Goal: Information Seeking & Learning: Learn about a topic

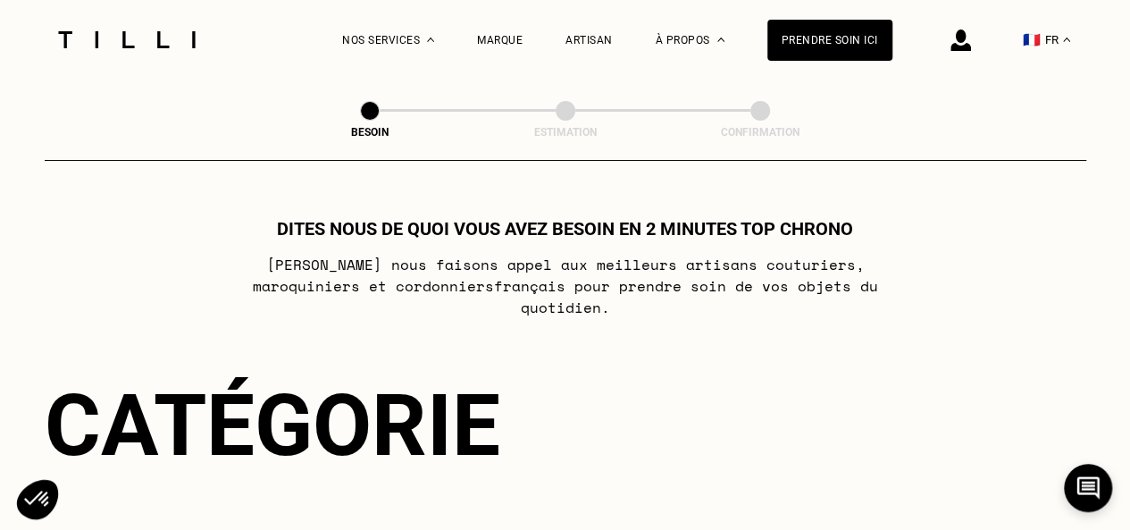
click at [497, 49] on div "Marque" at bounding box center [500, 40] width 46 height 80
click at [508, 40] on div "Marque" at bounding box center [500, 40] width 46 height 13
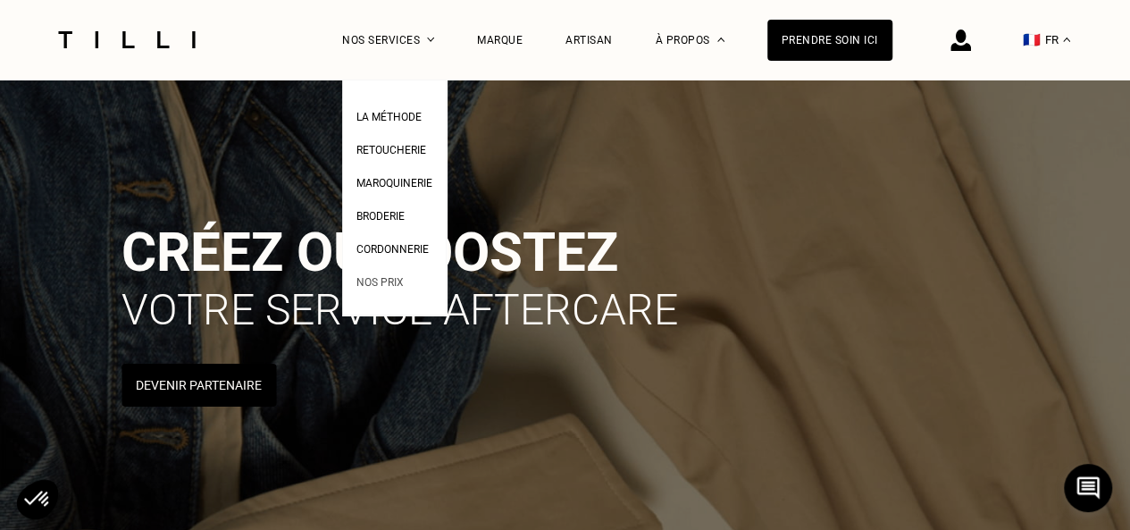
click at [391, 288] on span "Nos prix" at bounding box center [380, 282] width 47 height 13
select select "FR"
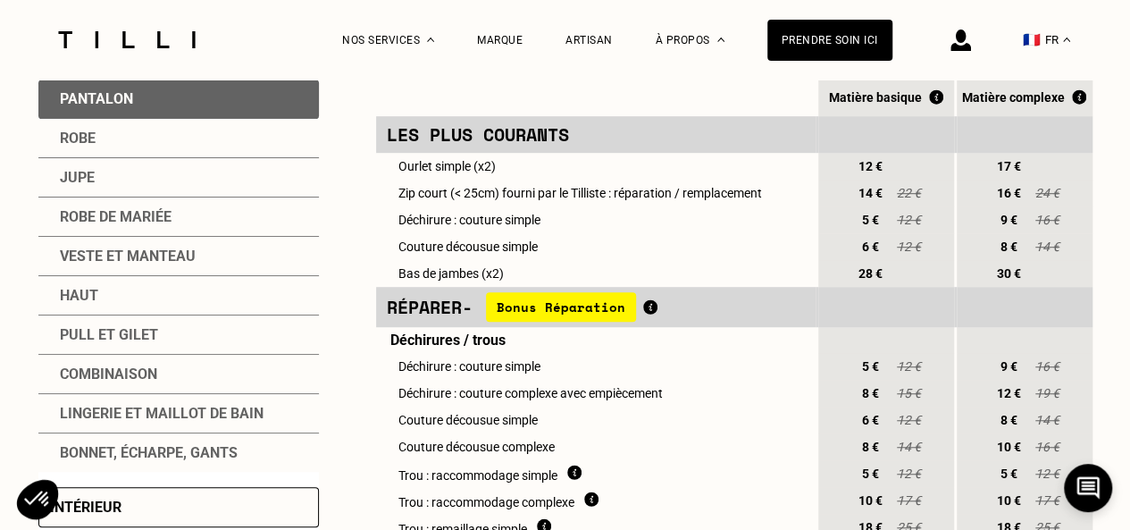
scroll to position [357, 0]
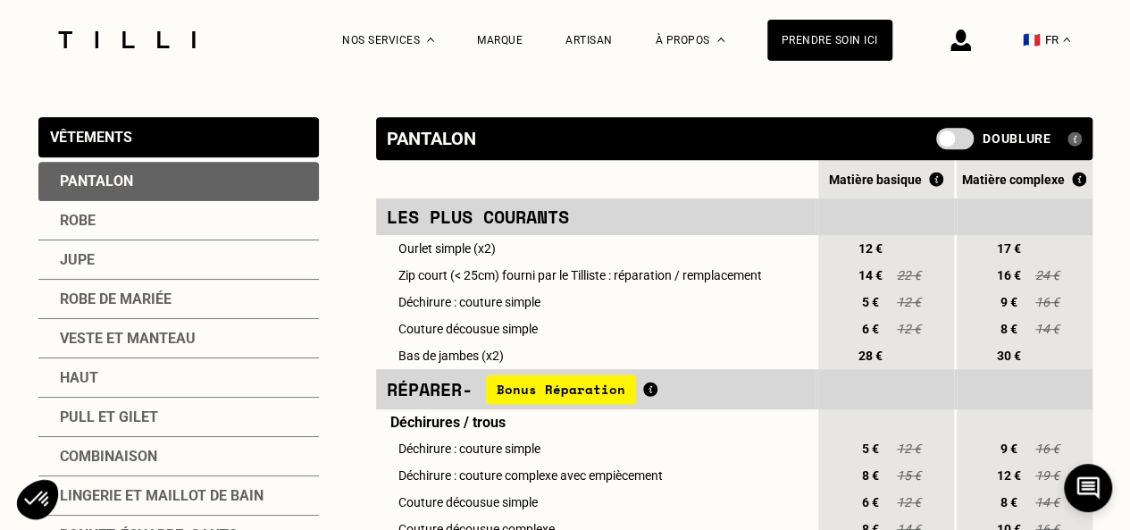
click at [85, 374] on div "Haut" at bounding box center [178, 377] width 281 height 39
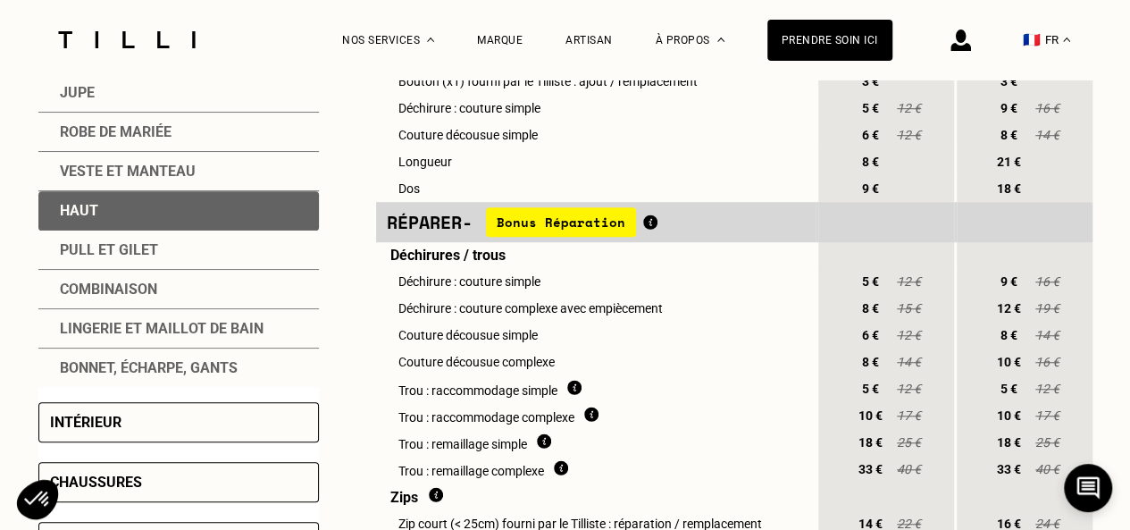
scroll to position [715, 0]
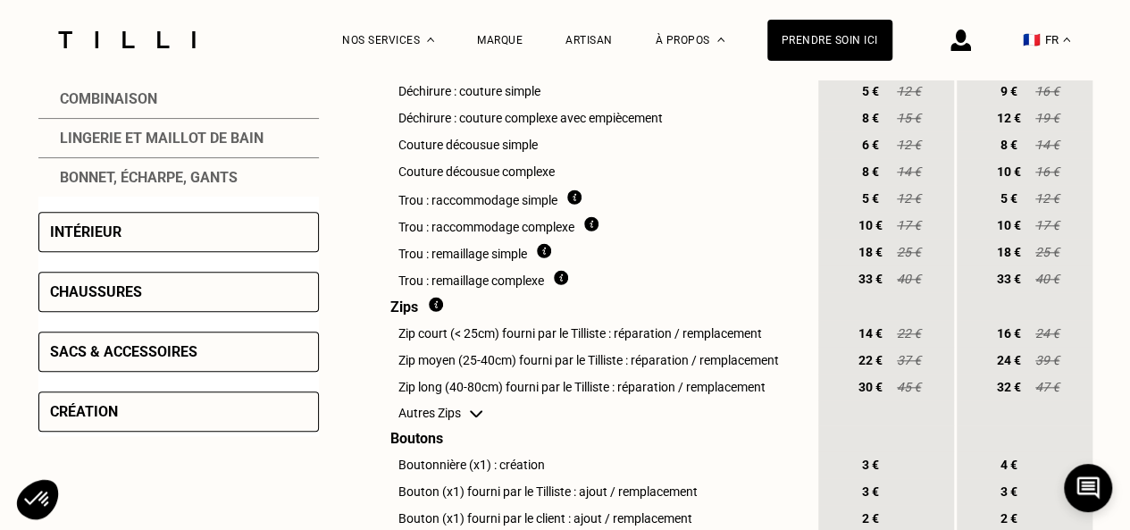
click at [153, 418] on div "Création" at bounding box center [178, 411] width 281 height 40
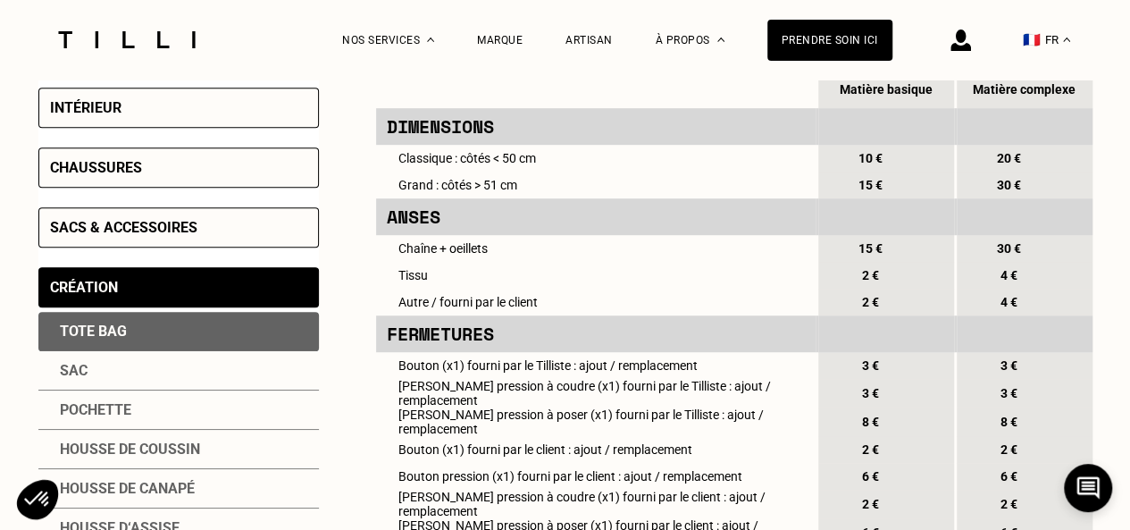
scroll to position [357, 0]
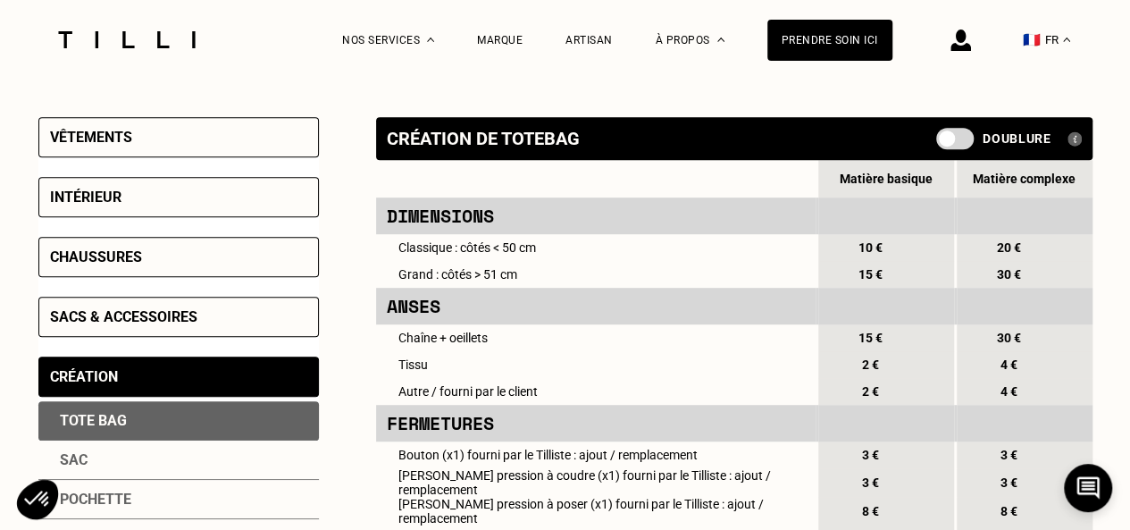
click at [197, 367] on div "Création" at bounding box center [178, 377] width 281 height 40
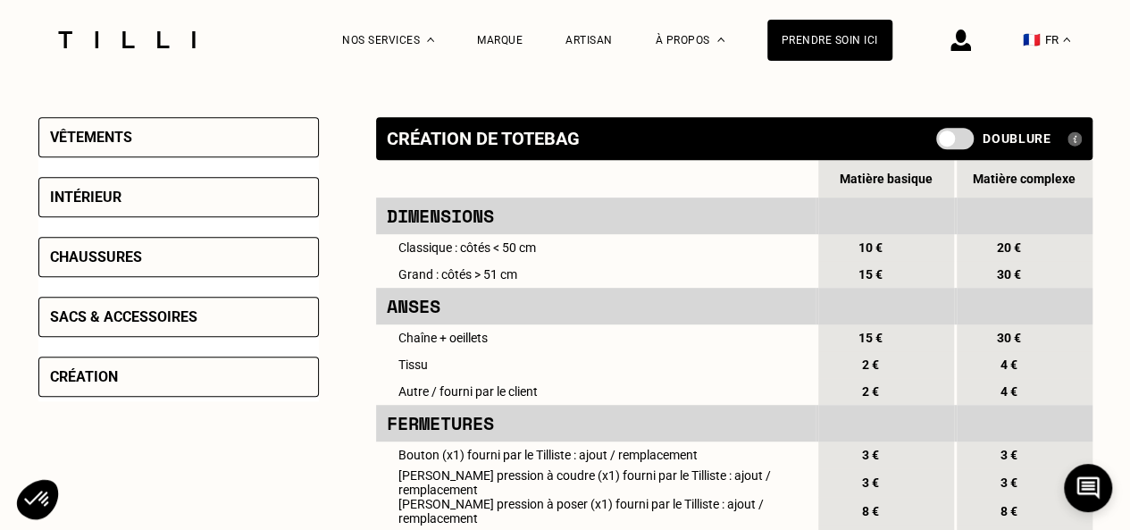
click at [197, 367] on div "Création" at bounding box center [178, 377] width 281 height 40
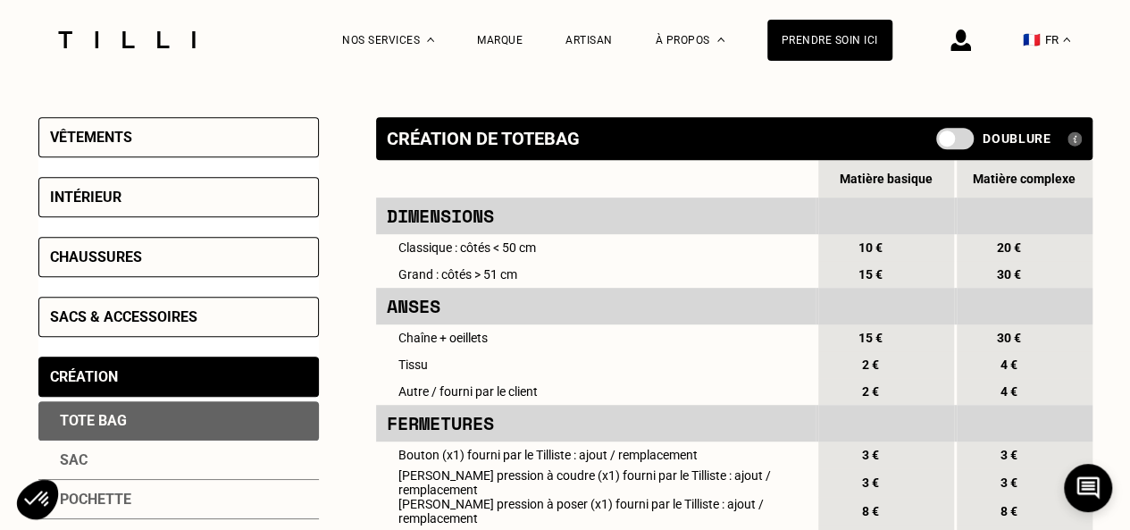
scroll to position [447, 0]
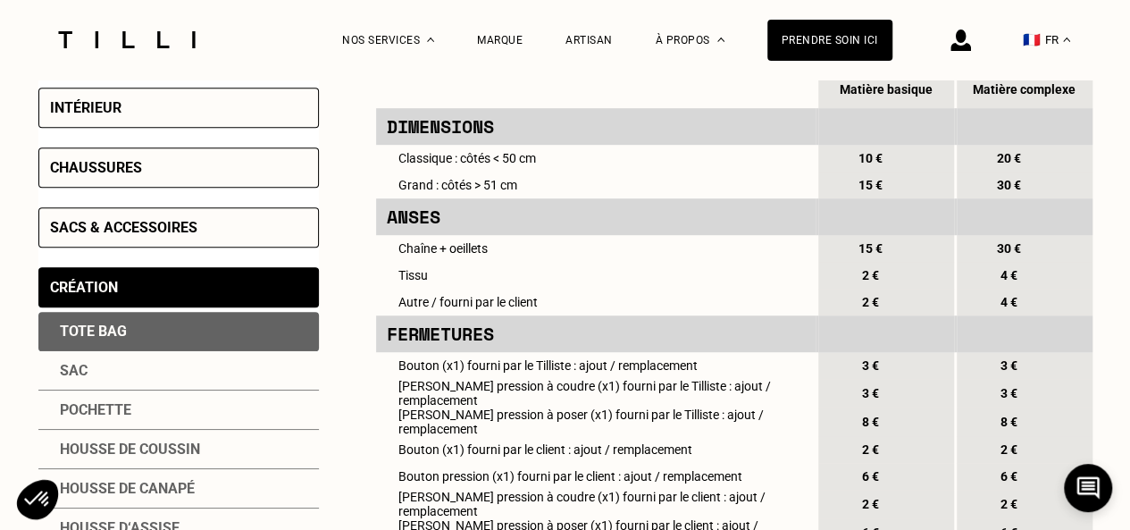
click at [155, 374] on div "Sac" at bounding box center [178, 370] width 281 height 39
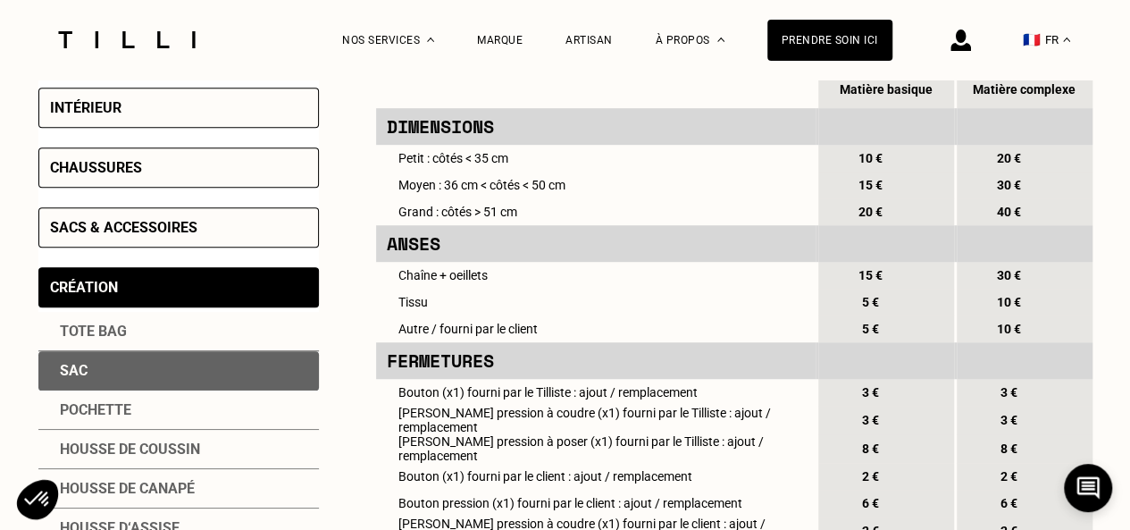
click at [191, 120] on div "Intérieur" at bounding box center [178, 108] width 281 height 40
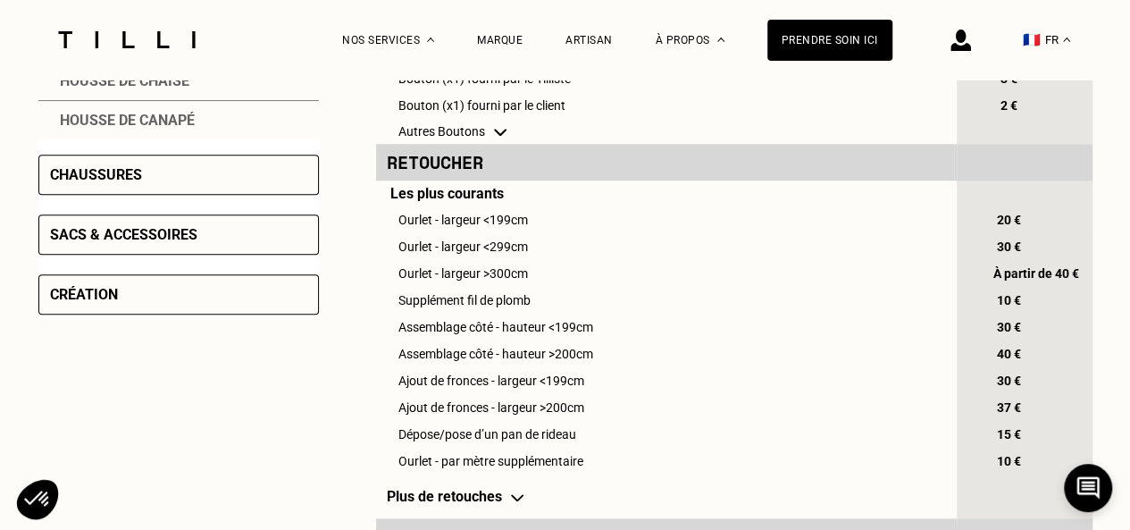
scroll to position [715, 0]
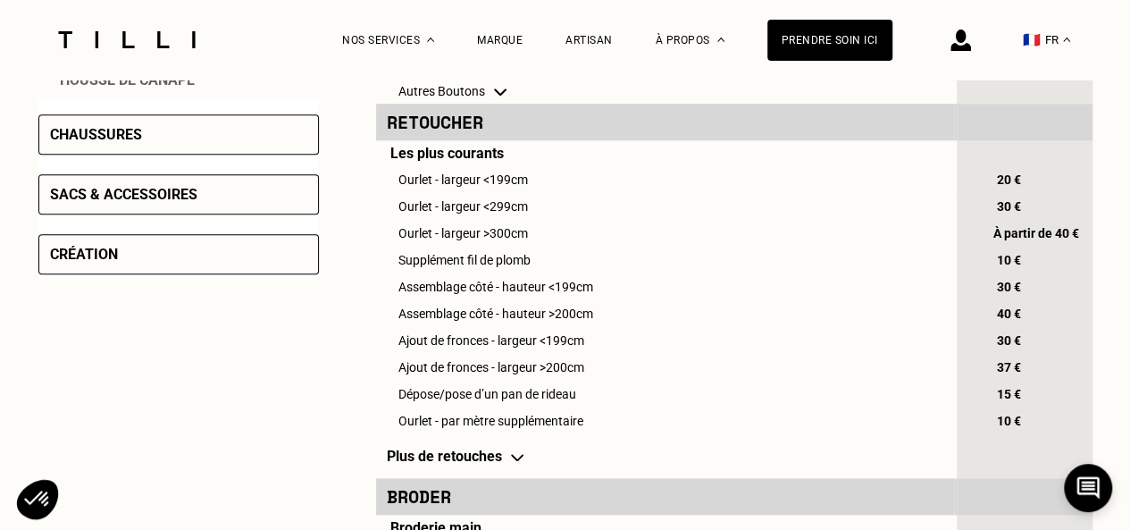
click at [163, 146] on div "Chaussures" at bounding box center [178, 134] width 281 height 40
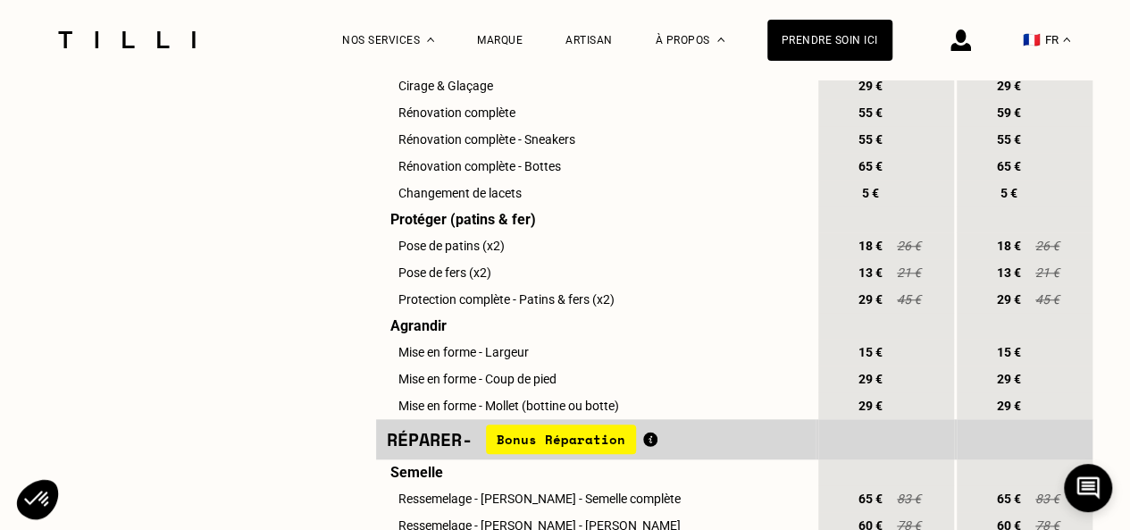
scroll to position [268, 0]
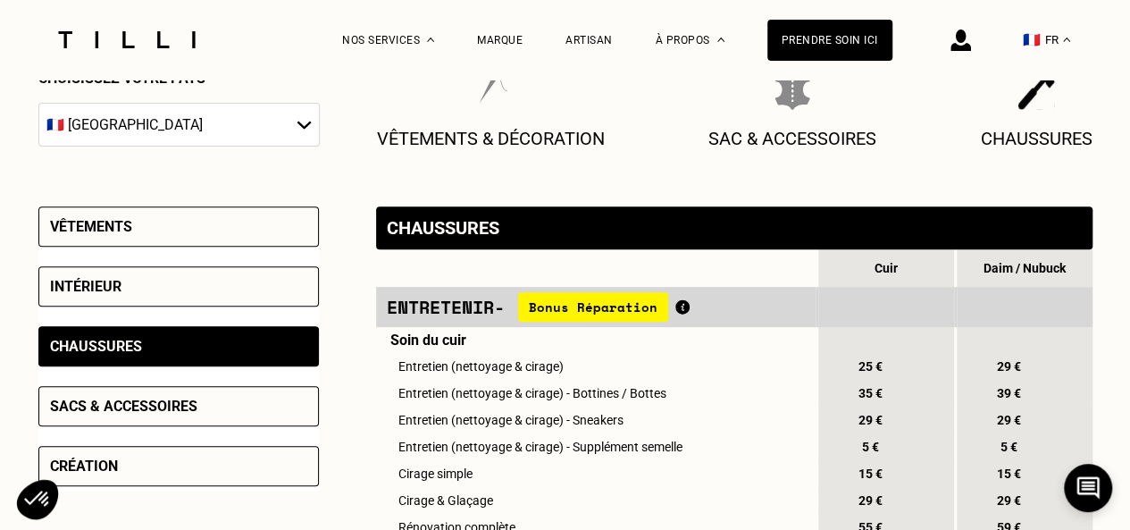
click at [170, 229] on div "Vêtements" at bounding box center [178, 226] width 281 height 40
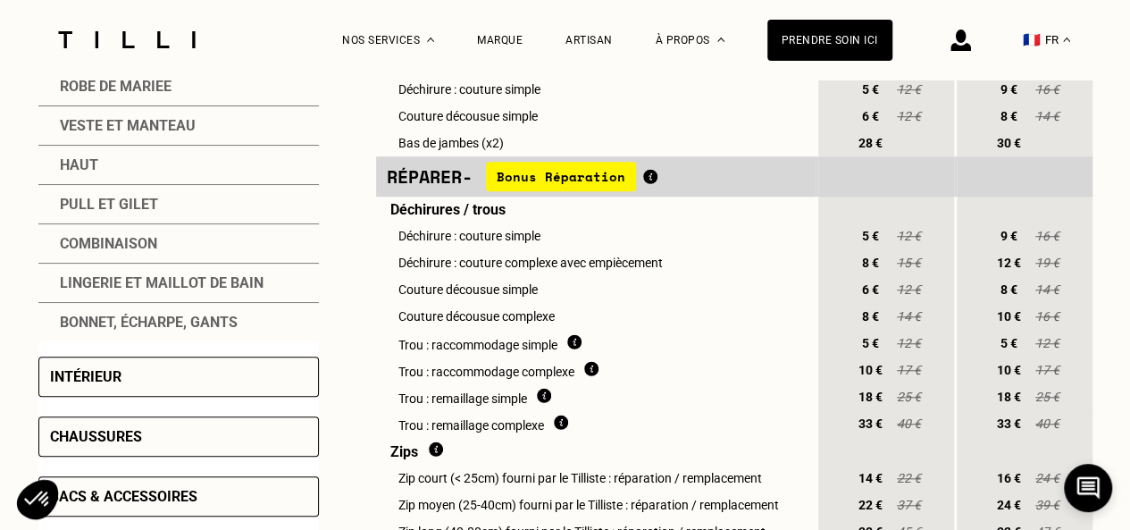
scroll to position [447, 0]
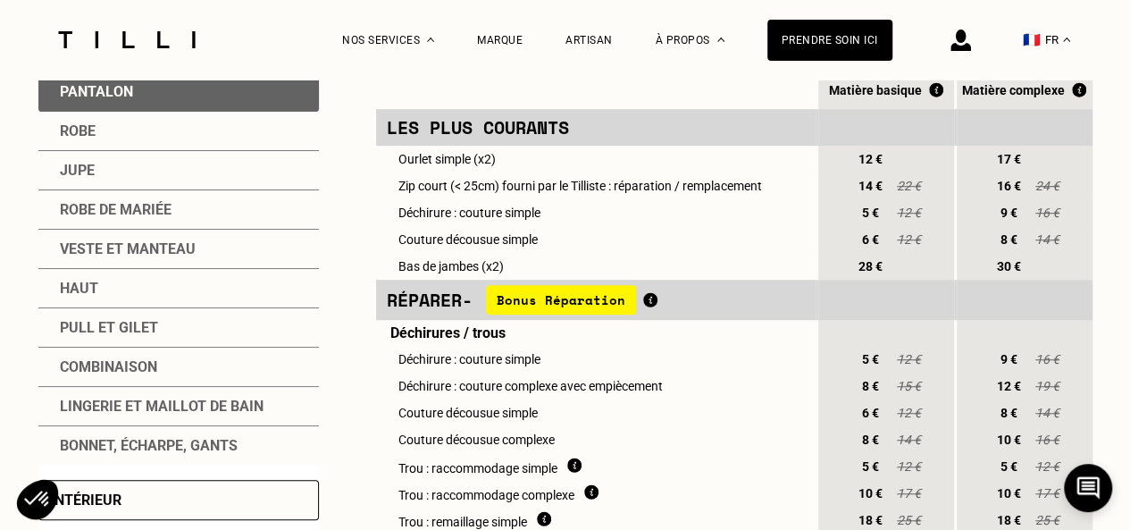
click at [125, 288] on div "Haut" at bounding box center [178, 288] width 281 height 39
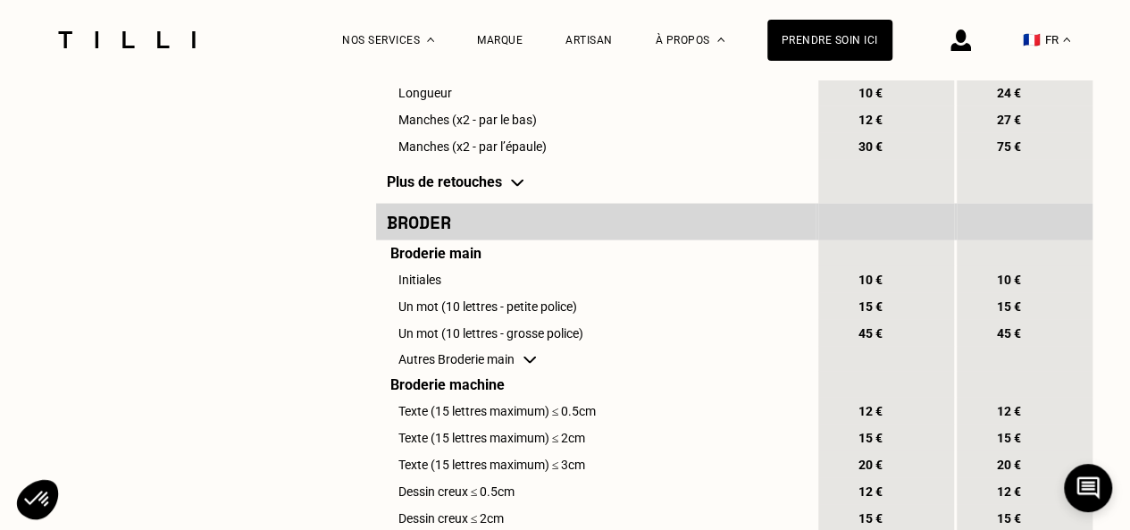
scroll to position [1787, 0]
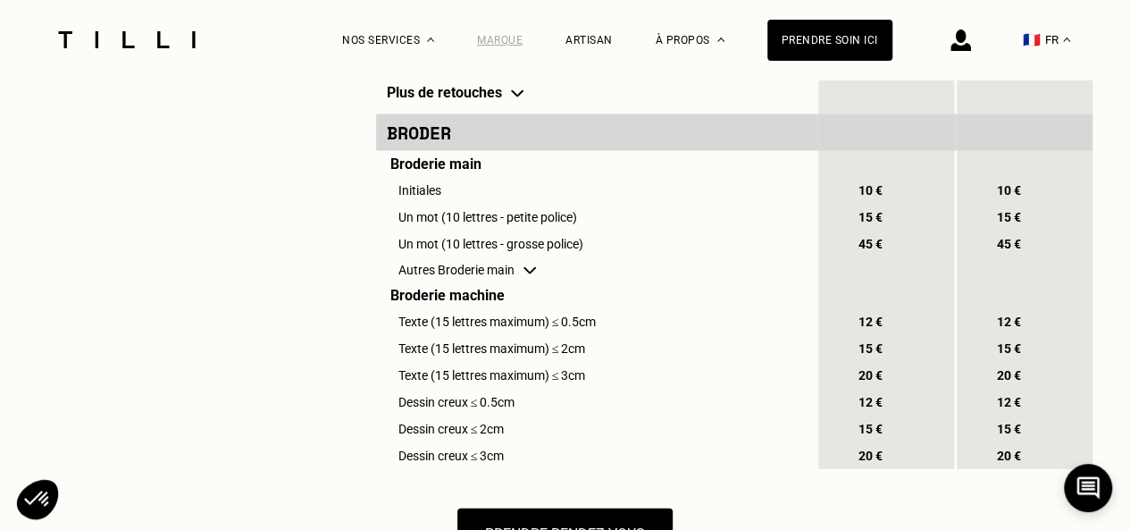
click at [512, 35] on div "Marque" at bounding box center [500, 40] width 46 height 13
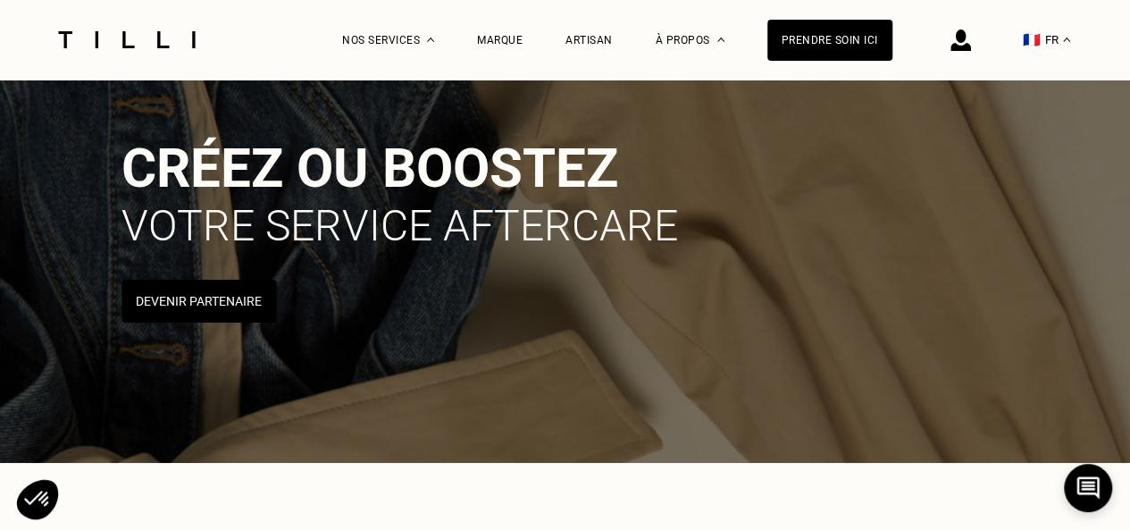
scroll to position [357, 0]
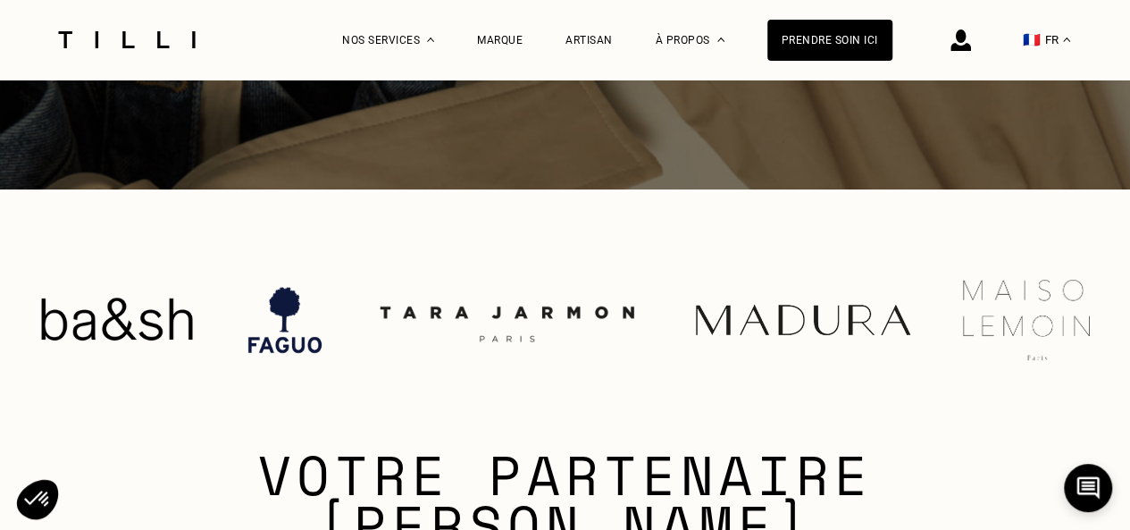
click at [486, 390] on div at bounding box center [565, 320] width 1054 height 147
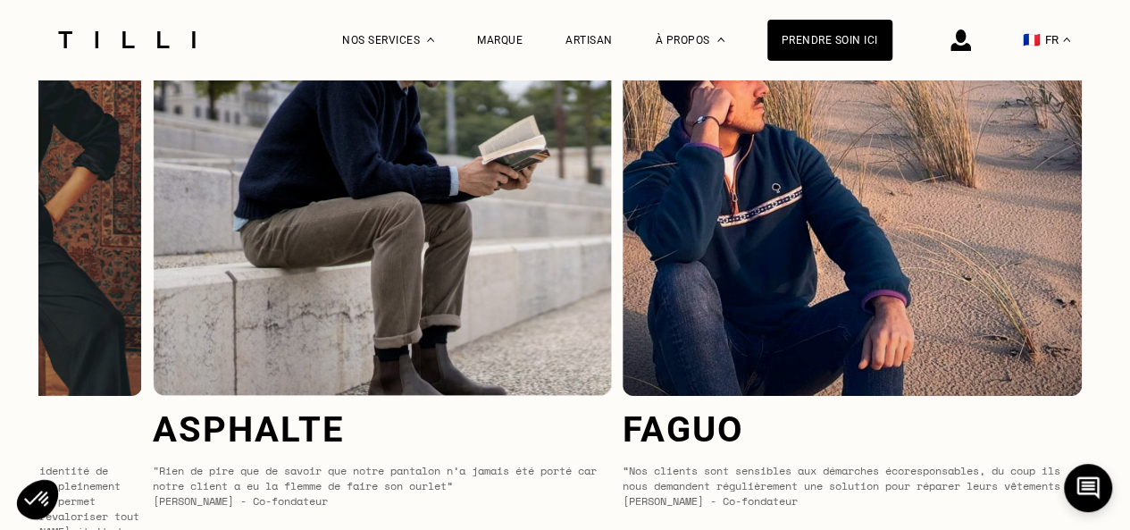
scroll to position [0, 0]
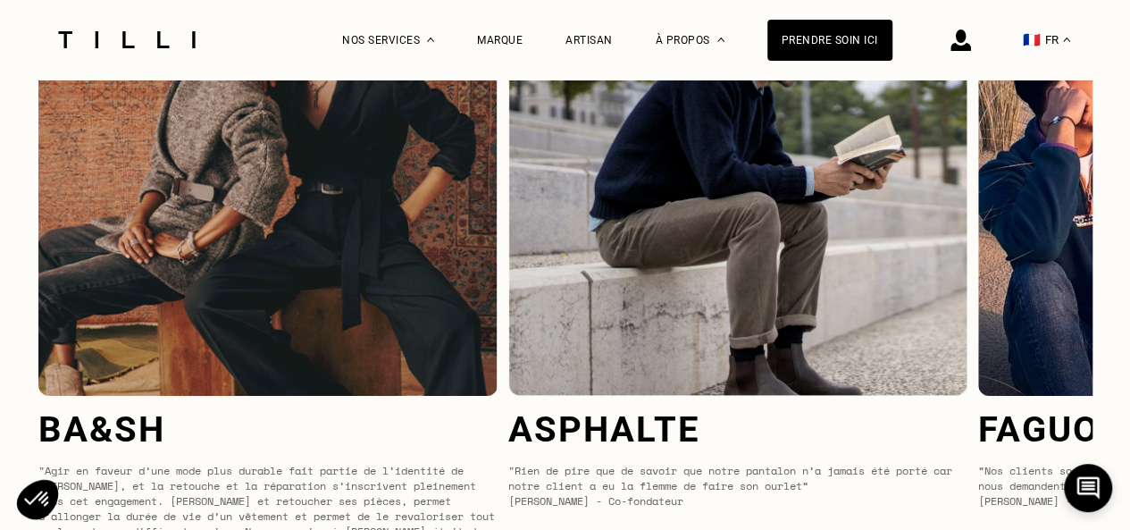
select select "FR"
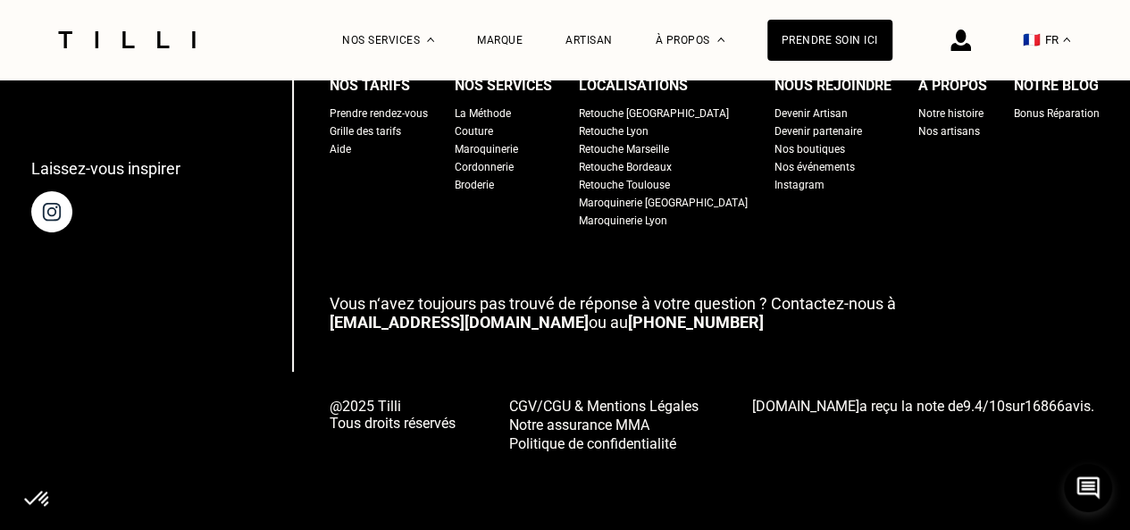
scroll to position [1787, 0]
